Goal: Navigation & Orientation: Find specific page/section

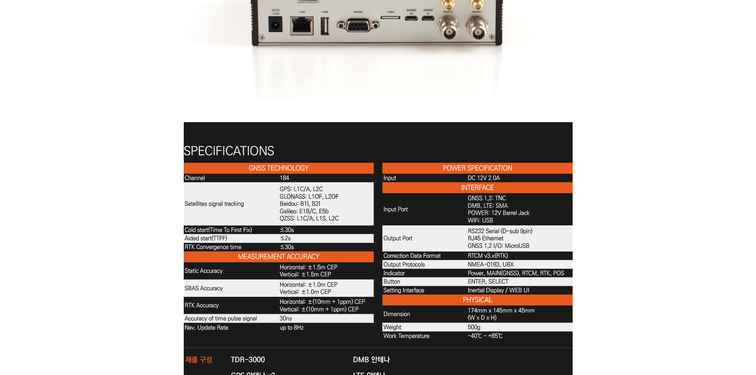
scroll to position [2411, 0]
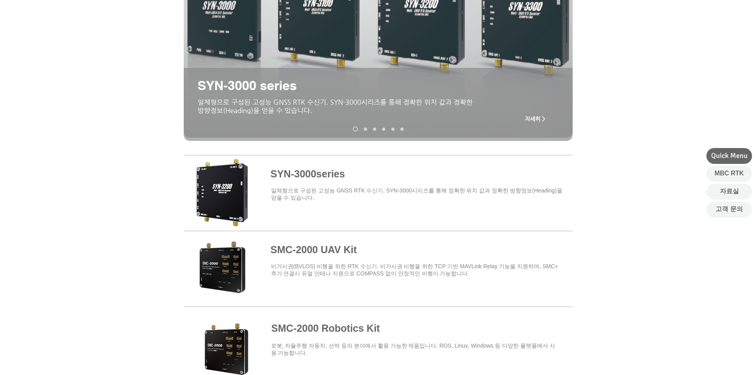
scroll to position [278, 0]
